Goal: Task Accomplishment & Management: Use online tool/utility

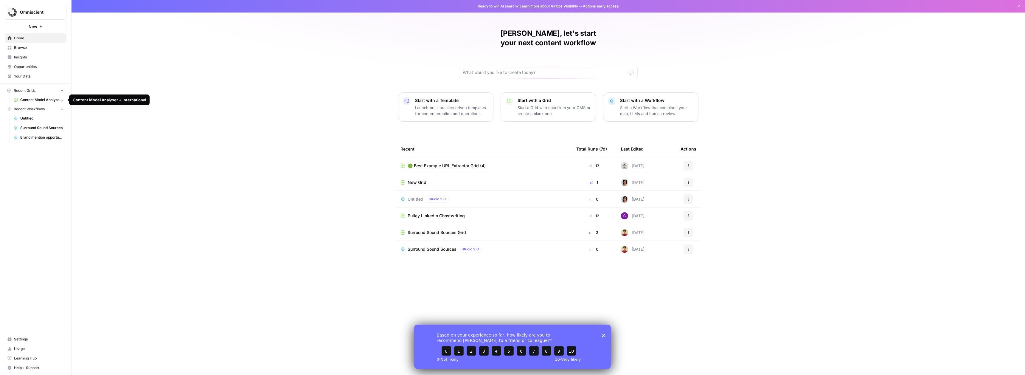
click at [54, 100] on span "Content Model Analyser + International" at bounding box center [42, 99] width 44 height 5
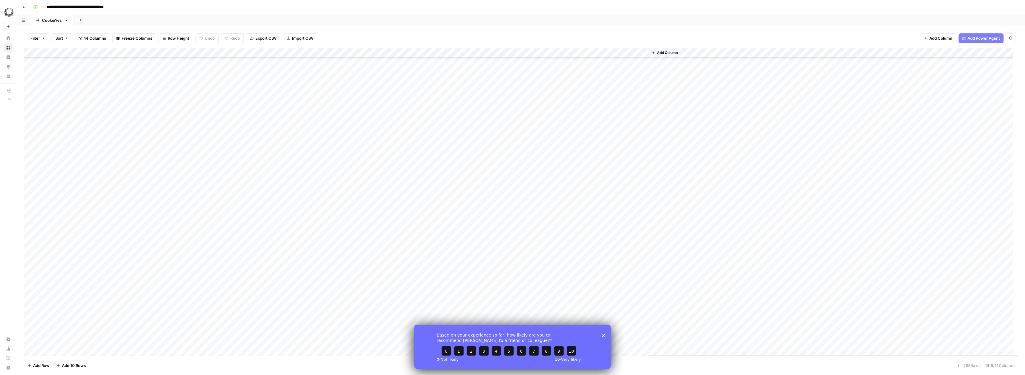
scroll to position [1361, 0]
click at [64, 21] on icon "button" at bounding box center [66, 20] width 4 height 4
click at [80, 40] on span "Duplicate Sheet" at bounding box center [89, 40] width 29 height 6
click at [109, 66] on div "Add Column" at bounding box center [521, 58] width 994 height 20
click at [112, 104] on div "Add Column" at bounding box center [521, 202] width 994 height 308
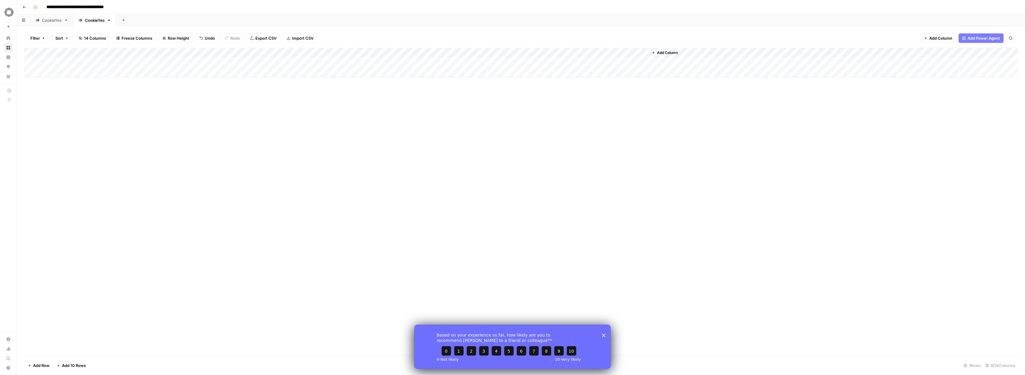
click at [165, 82] on div "Add Column" at bounding box center [521, 202] width 994 height 308
click at [169, 69] on div "Add Column" at bounding box center [521, 63] width 994 height 30
type textarea "**********"
click at [146, 74] on div "Add Column" at bounding box center [521, 68] width 994 height 40
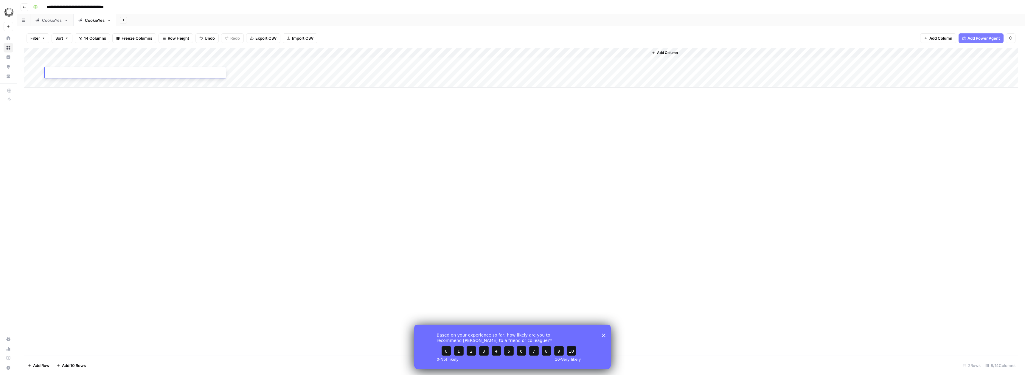
click at [143, 116] on div "Add Column" at bounding box center [521, 202] width 994 height 308
click at [70, 63] on div "Add Column" at bounding box center [521, 68] width 994 height 40
click at [290, 41] on button "Import CSV" at bounding box center [300, 38] width 35 height 10
click at [114, 111] on div "Add Column" at bounding box center [521, 202] width 994 height 308
click at [85, 64] on div "Add Column" at bounding box center [521, 68] width 994 height 40
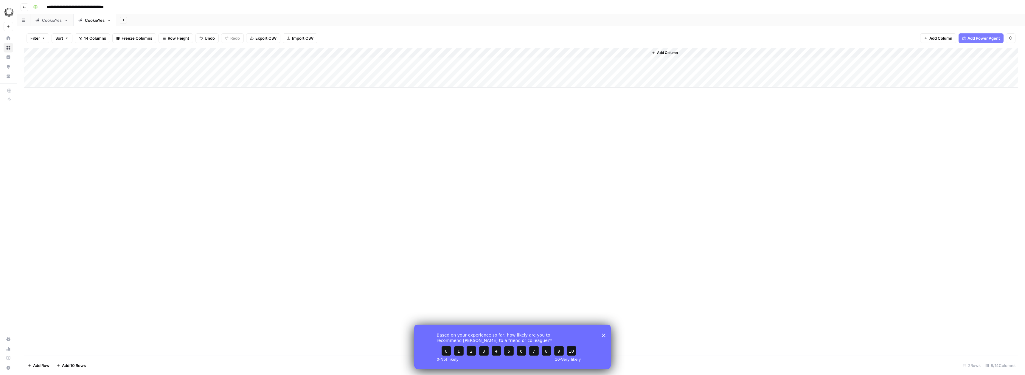
click at [48, 23] on div "CookieYes" at bounding box center [52, 20] width 20 height 6
click at [71, 333] on div "Add Column" at bounding box center [521, 202] width 994 height 308
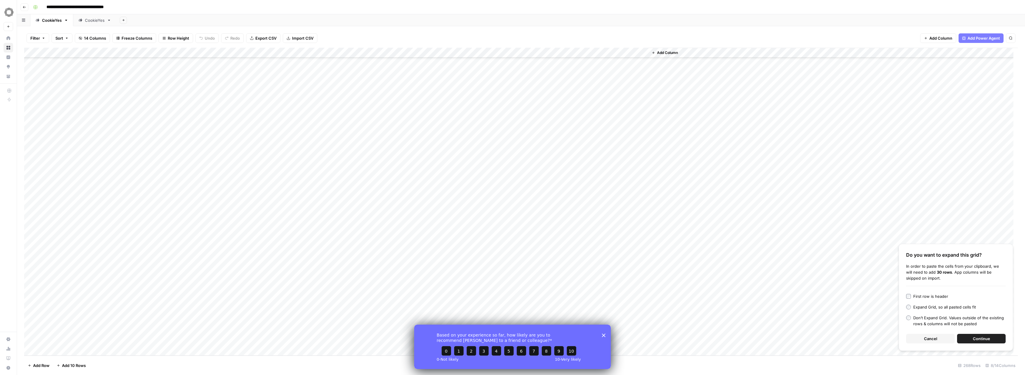
click at [978, 339] on span "Continue" at bounding box center [981, 339] width 17 height 6
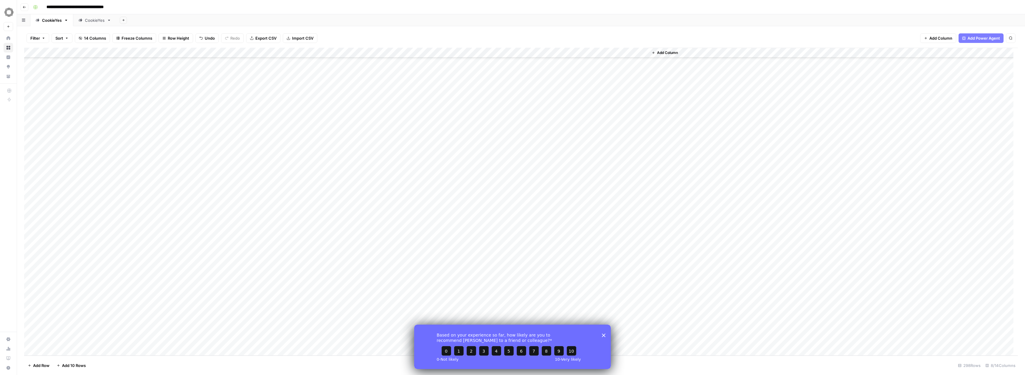
scroll to position [2640, 0]
click at [251, 117] on div "Add Column" at bounding box center [521, 202] width 994 height 308
click at [251, 126] on div "Add Column" at bounding box center [521, 202] width 994 height 308
click at [251, 135] on div "Add Column" at bounding box center [521, 202] width 994 height 308
click at [231, 146] on div "Add Column" at bounding box center [521, 202] width 994 height 308
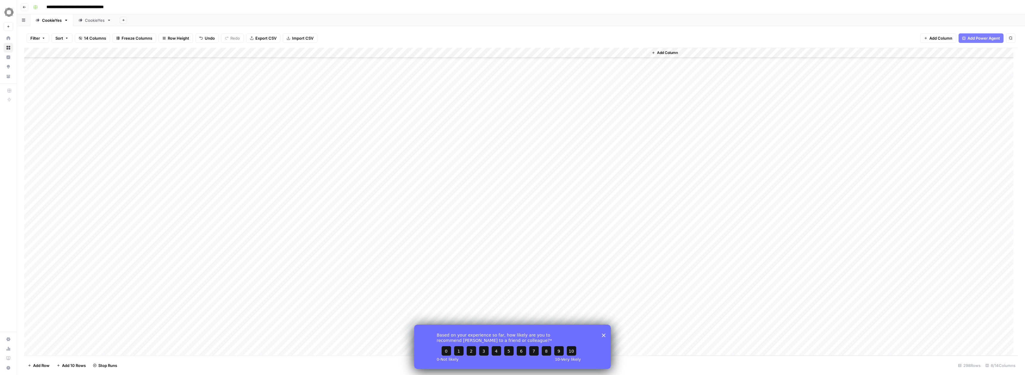
click at [238, 156] on div "Add Column" at bounding box center [521, 202] width 994 height 308
click at [237, 168] on div "Add Column" at bounding box center [521, 202] width 994 height 308
click at [240, 180] on div "Add Column" at bounding box center [521, 202] width 994 height 308
click at [240, 190] on div "Add Column" at bounding box center [521, 202] width 994 height 308
click at [241, 198] on div "Add Column" at bounding box center [521, 202] width 994 height 308
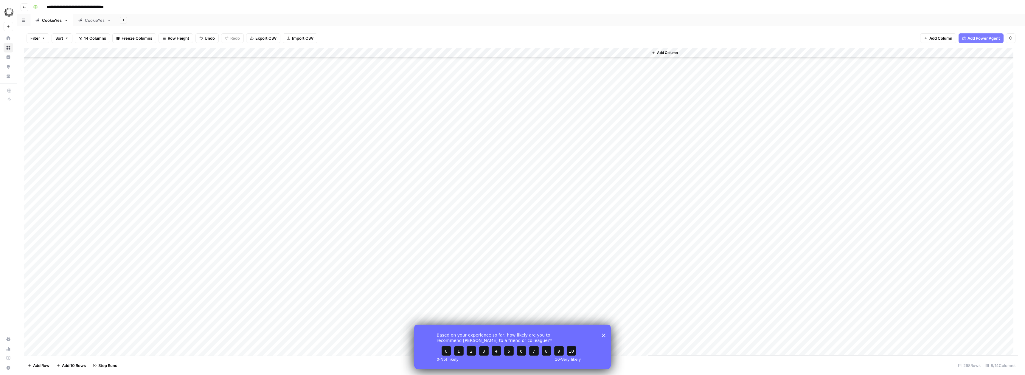
click at [243, 208] on div "Add Column" at bounding box center [521, 202] width 994 height 308
click at [244, 220] on div "Add Column" at bounding box center [521, 202] width 994 height 308
click at [244, 230] on div "Add Column" at bounding box center [521, 202] width 994 height 308
click at [244, 238] on div "Add Column" at bounding box center [521, 202] width 994 height 308
click at [243, 246] on div "Add Column" at bounding box center [521, 202] width 994 height 308
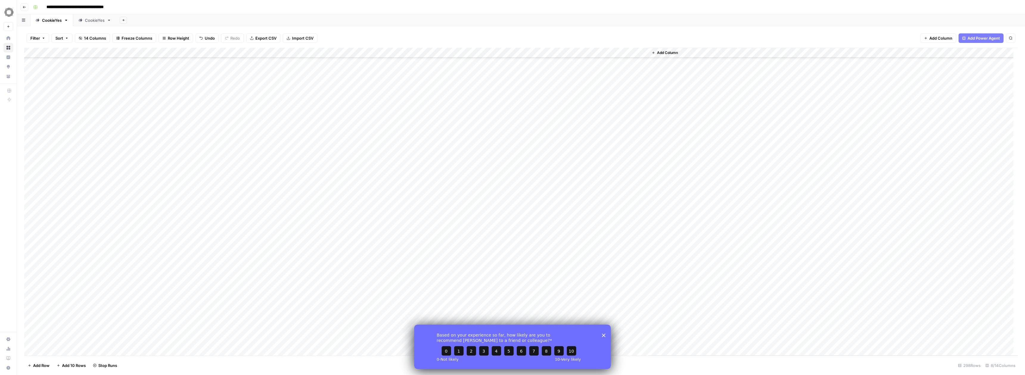
click at [249, 258] on div "Add Column" at bounding box center [521, 202] width 994 height 308
click at [250, 266] on div "Add Column" at bounding box center [521, 202] width 994 height 308
click at [251, 253] on div "Add Column" at bounding box center [521, 202] width 994 height 308
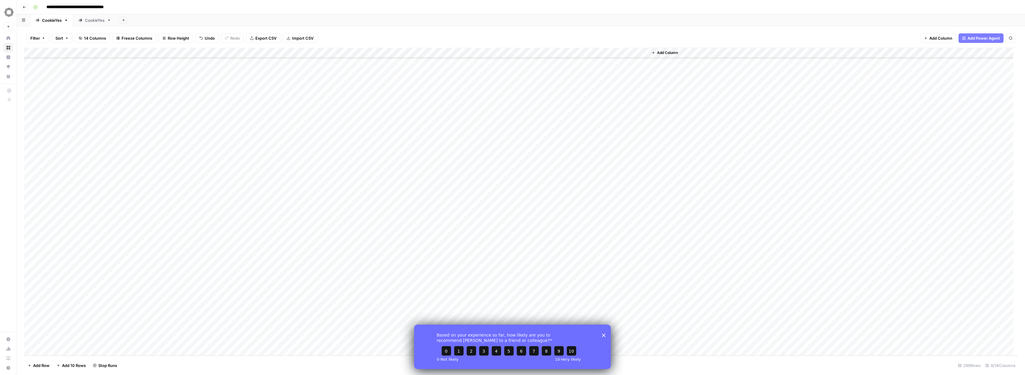
click at [254, 198] on div "Add Column" at bounding box center [521, 202] width 994 height 308
click at [251, 210] on div "Add Column" at bounding box center [521, 202] width 994 height 308
click at [251, 220] on div "Add Column" at bounding box center [521, 202] width 994 height 308
click at [250, 230] on div "Add Column" at bounding box center [521, 202] width 994 height 308
click at [249, 240] on div "Add Column" at bounding box center [521, 202] width 994 height 308
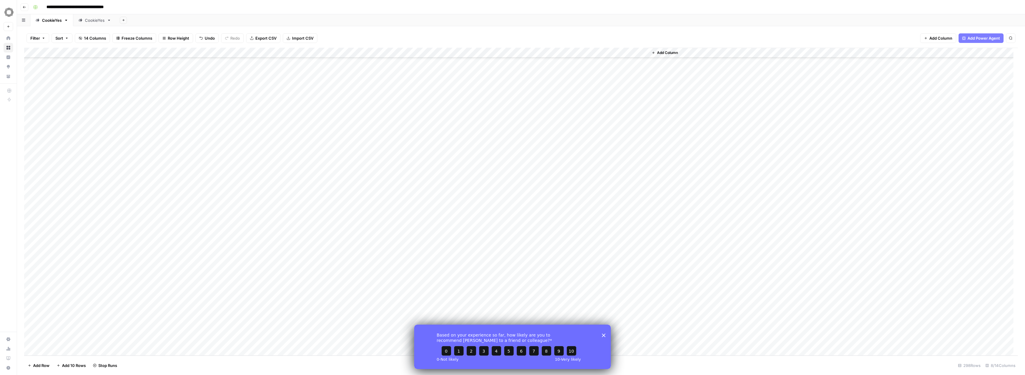
click at [250, 248] on div "Add Column" at bounding box center [521, 202] width 994 height 308
click at [252, 255] on div "Add Column" at bounding box center [521, 202] width 994 height 308
click at [248, 268] on div "Add Column" at bounding box center [521, 202] width 994 height 308
click at [251, 280] on div "Add Column" at bounding box center [521, 202] width 994 height 308
click at [249, 291] on div "Add Column" at bounding box center [521, 202] width 994 height 308
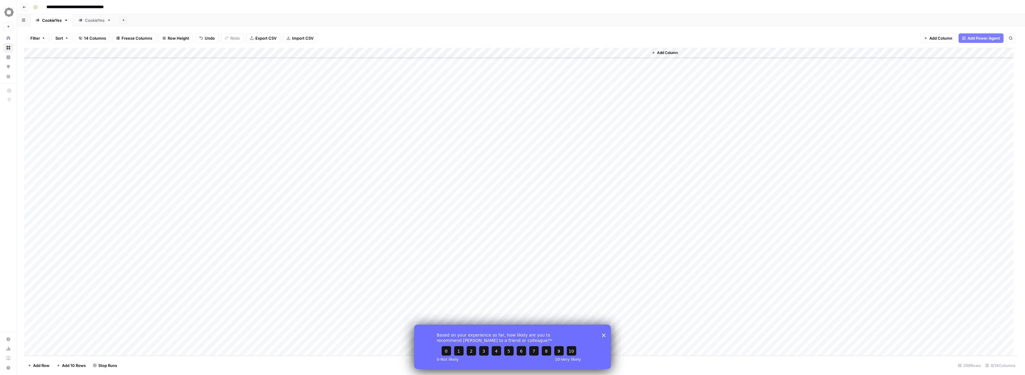
click at [252, 299] on div "Add Column" at bounding box center [521, 202] width 994 height 308
click at [250, 308] on div "Add Column" at bounding box center [521, 202] width 994 height 308
click at [248, 319] on div "Add Column" at bounding box center [521, 202] width 994 height 308
click at [249, 330] on div "Add Column" at bounding box center [521, 202] width 994 height 308
click at [251, 339] on div "Add Column" at bounding box center [521, 202] width 994 height 308
